Goal: Transaction & Acquisition: Obtain resource

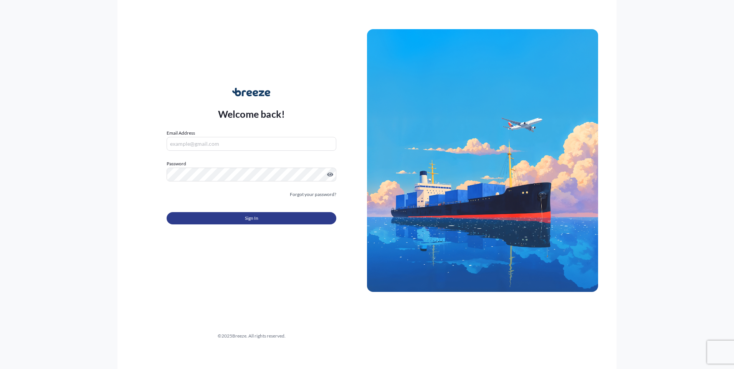
type input "[EMAIL_ADDRESS][DOMAIN_NAME]"
click at [233, 222] on button "Sign In" at bounding box center [252, 218] width 170 height 12
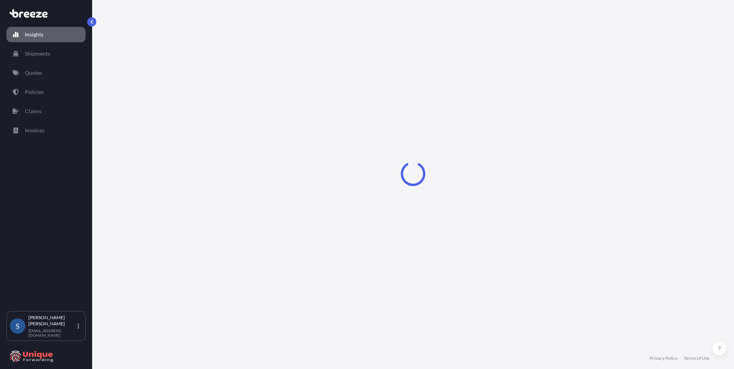
select select "2025"
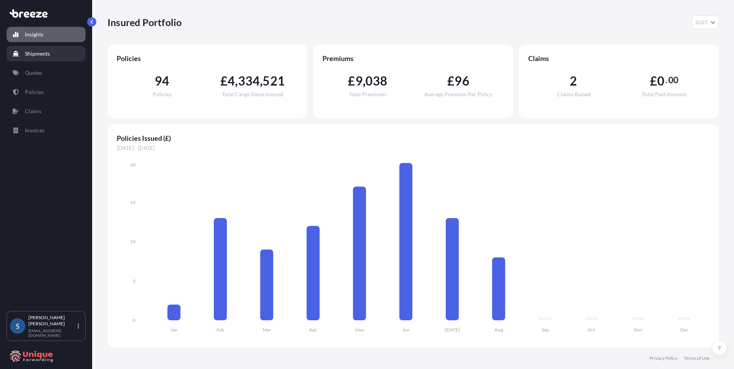
click at [36, 55] on p "Shipments" at bounding box center [37, 54] width 25 height 8
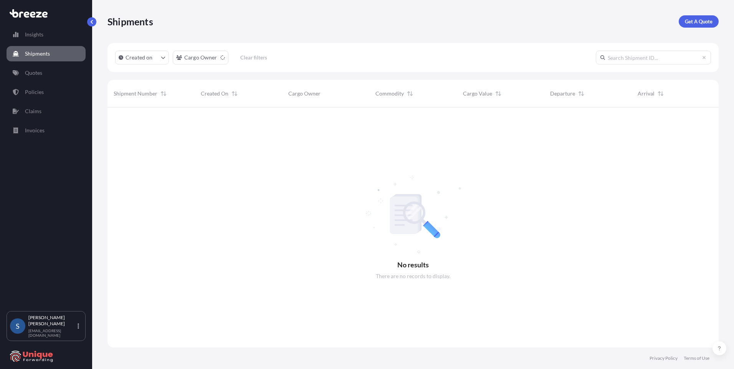
scroll to position [262, 606]
click at [50, 70] on link "Quotes" at bounding box center [46, 72] width 79 height 15
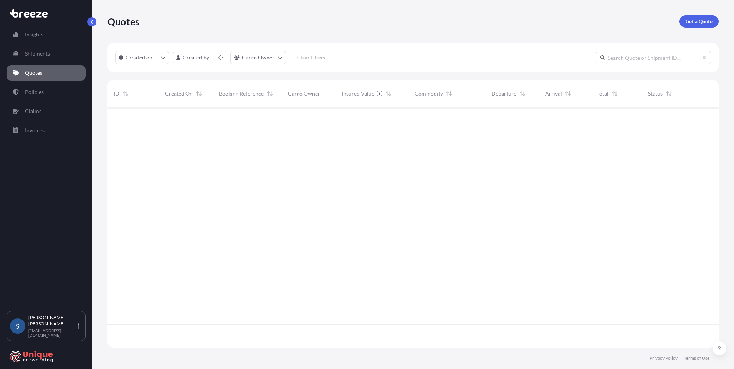
scroll to position [239, 606]
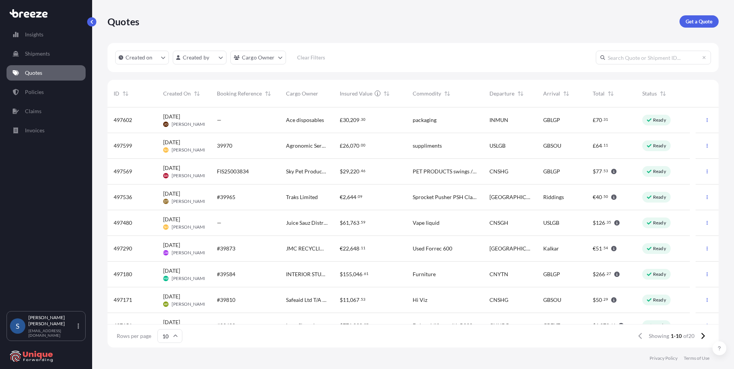
click at [340, 247] on span "€" at bounding box center [341, 248] width 3 height 5
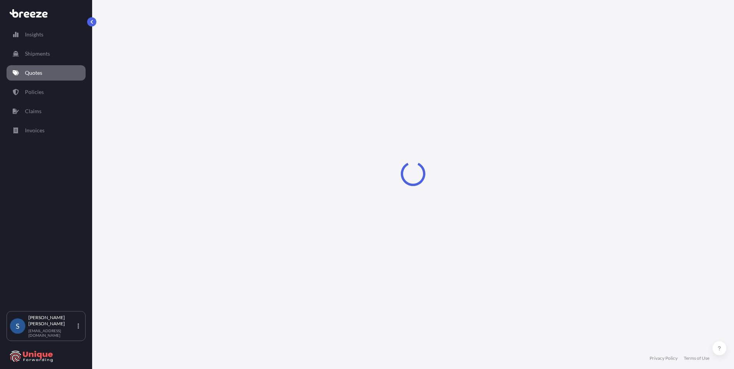
select select "Road"
select select "1"
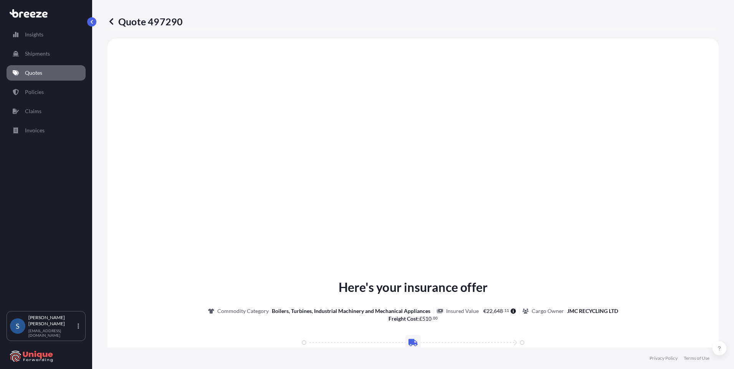
scroll to position [854, 0]
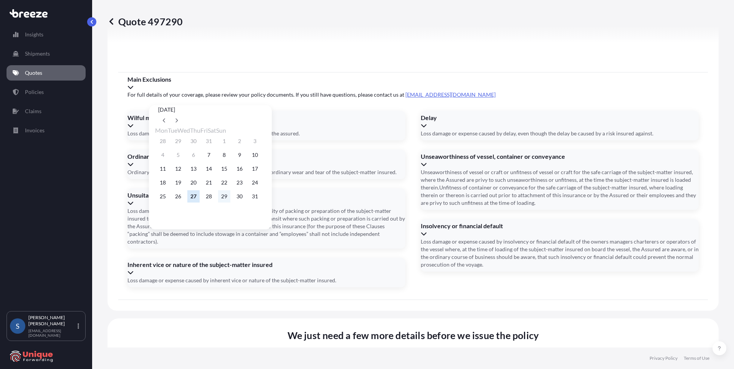
click at [230, 203] on button "29" at bounding box center [224, 196] width 12 height 12
type input "[DATE]"
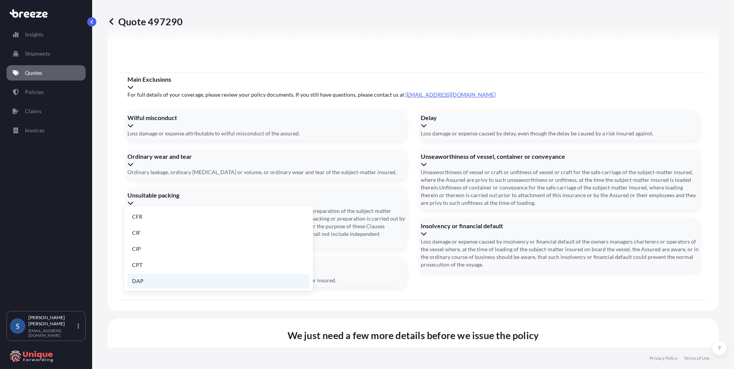
click at [163, 277] on li "DAP" at bounding box center [218, 281] width 182 height 15
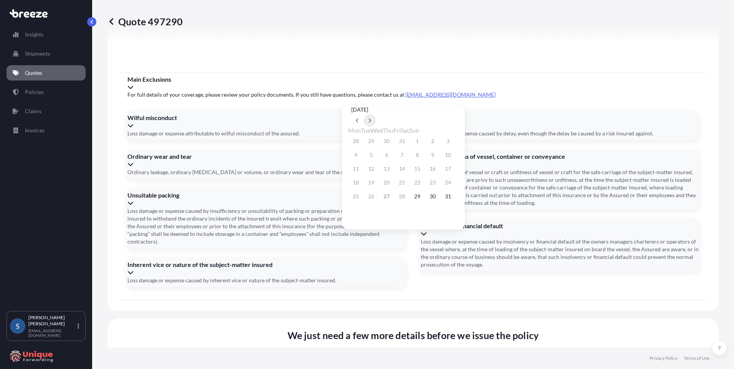
click at [376, 114] on button at bounding box center [370, 120] width 12 height 12
click at [390, 141] on button "3" at bounding box center [387, 141] width 12 height 12
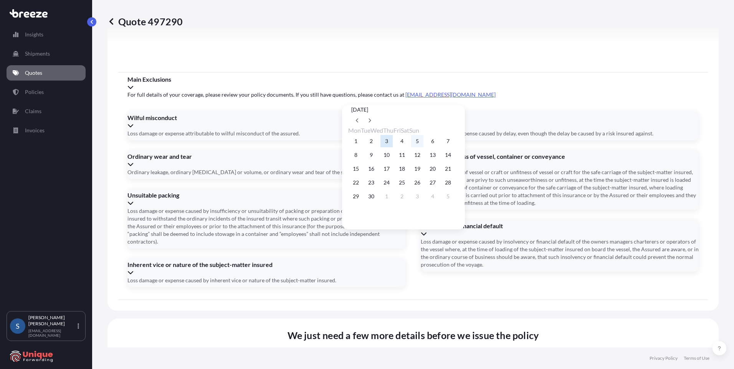
click at [424, 142] on button "5" at bounding box center [417, 141] width 12 height 12
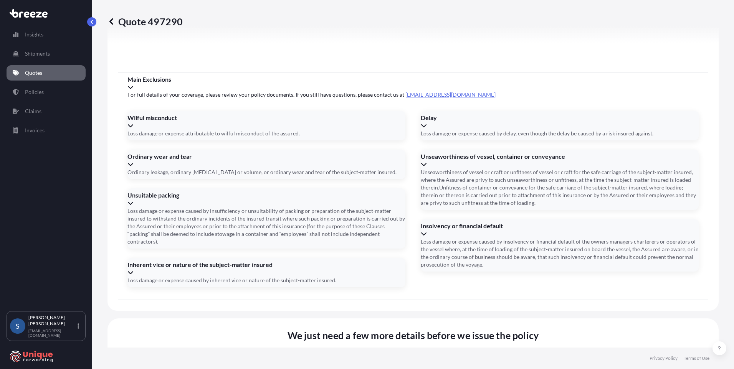
type input "[DATE]"
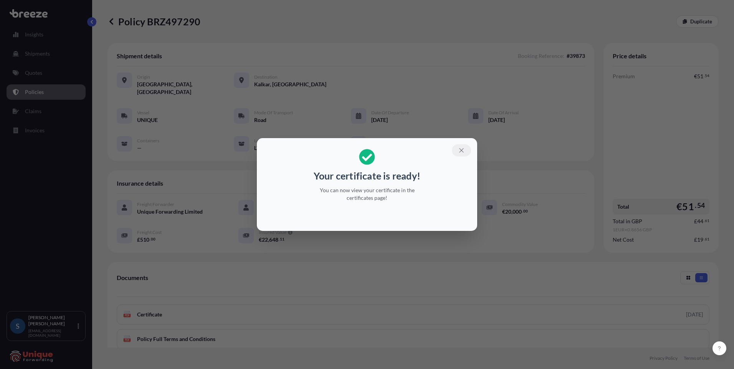
click at [462, 151] on icon "button" at bounding box center [461, 150] width 4 height 4
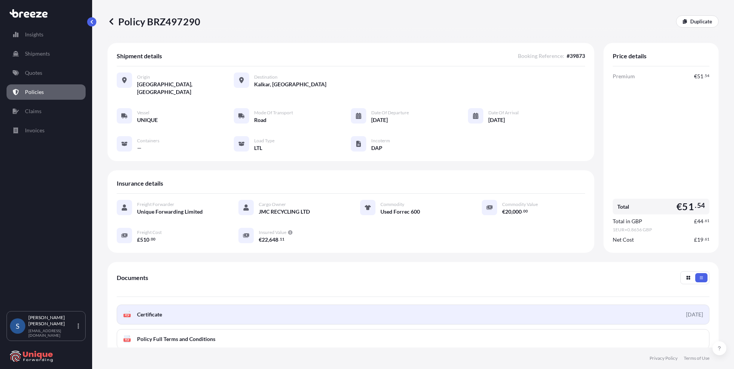
click at [372, 305] on link "PDF Certificate [DATE]" at bounding box center [413, 315] width 593 height 20
